Goal: Check status: Check status

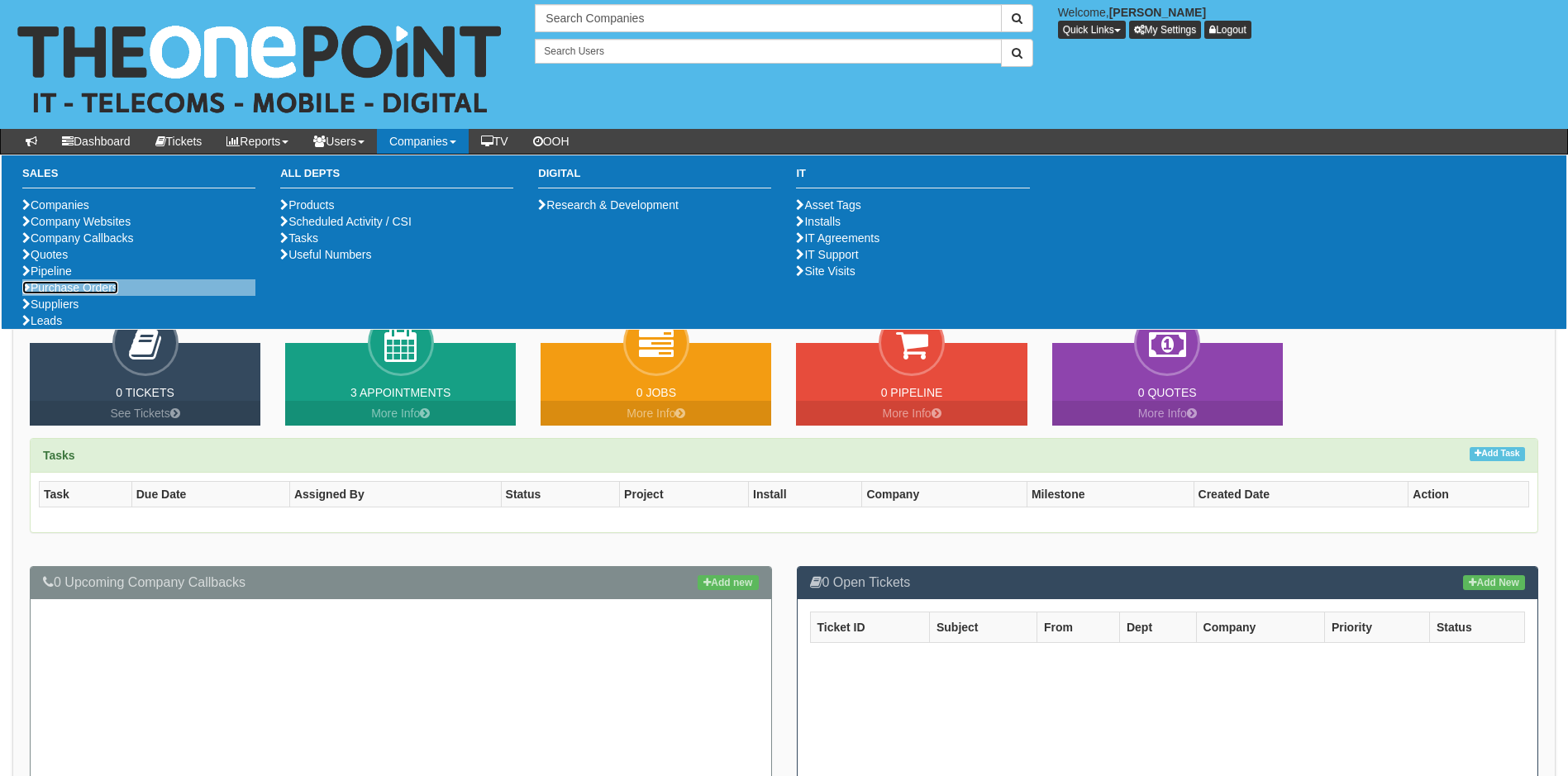
click at [74, 294] on link "Purchase Orders" at bounding box center [70, 288] width 96 height 13
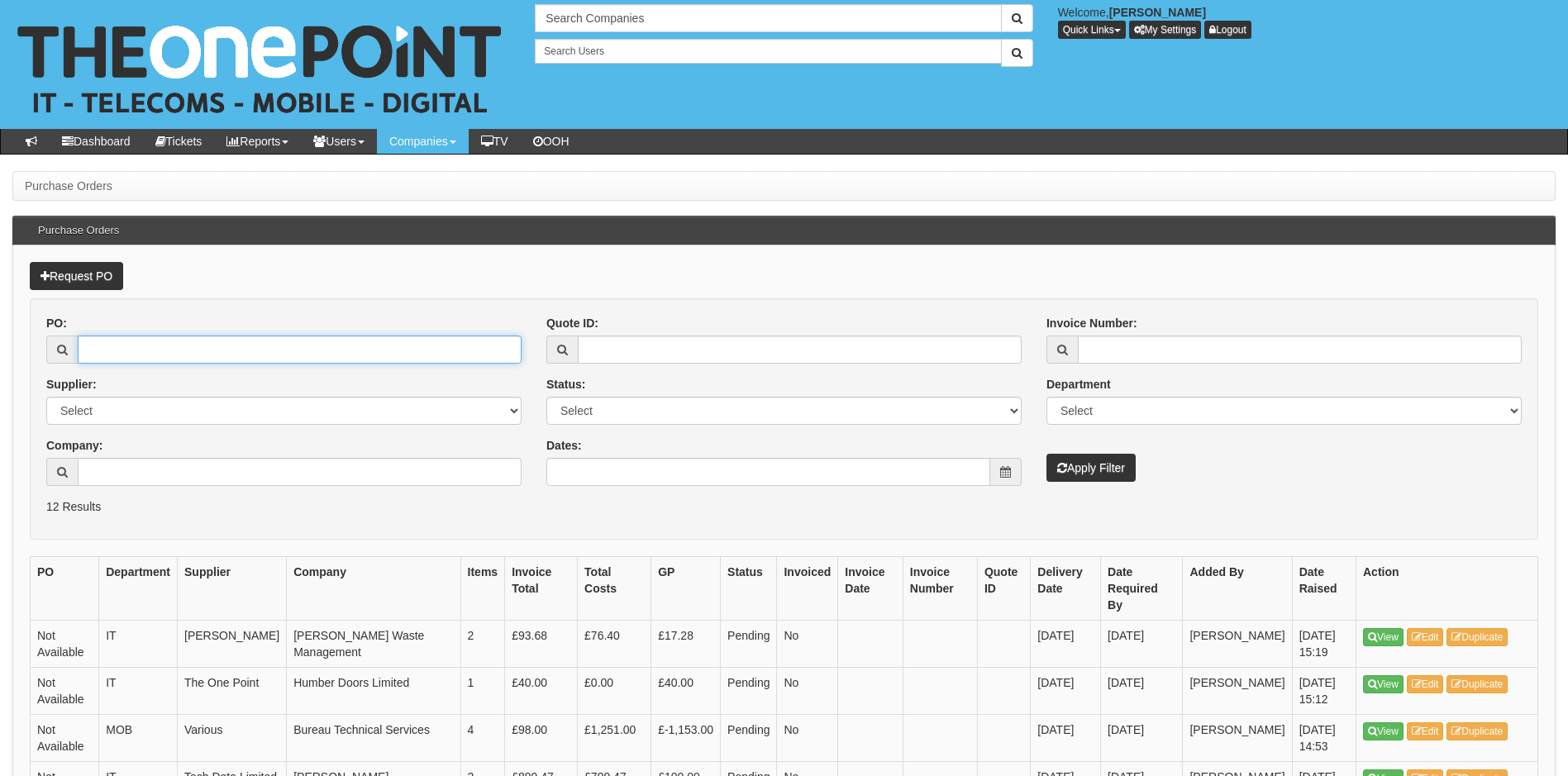
click at [155, 356] on input "PO:" at bounding box center [299, 349] width 444 height 28
type input "19764"
click at [1047, 454] on button "Apply Filter" at bounding box center [1091, 468] width 89 height 28
